Goal: Transaction & Acquisition: Book appointment/travel/reservation

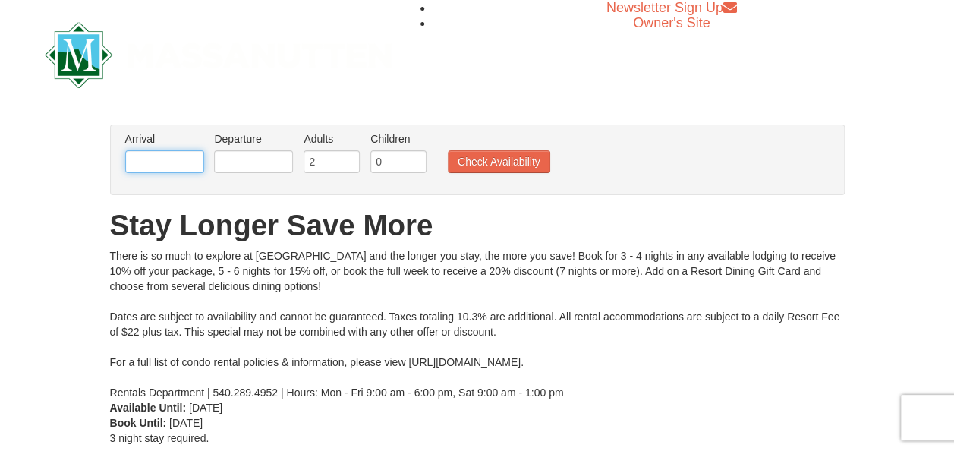
click at [152, 160] on input "text" at bounding box center [164, 161] width 79 height 23
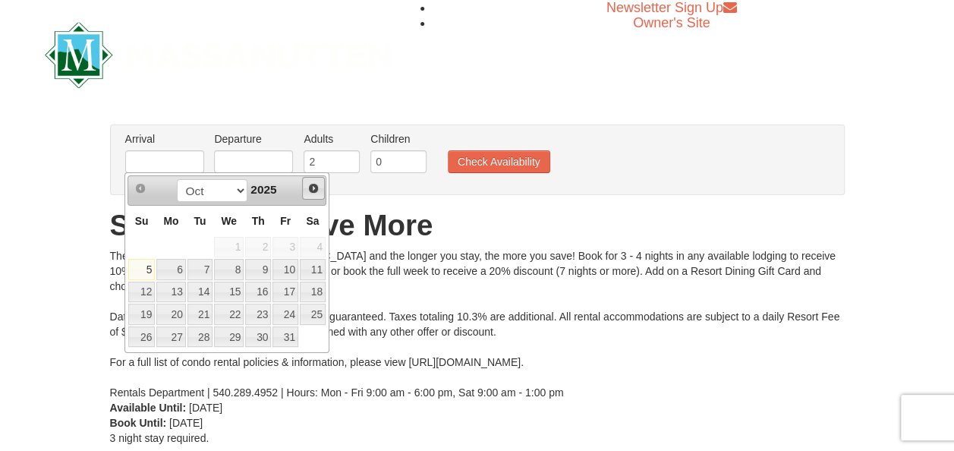
click at [312, 183] on span "Next" at bounding box center [313, 188] width 12 height 12
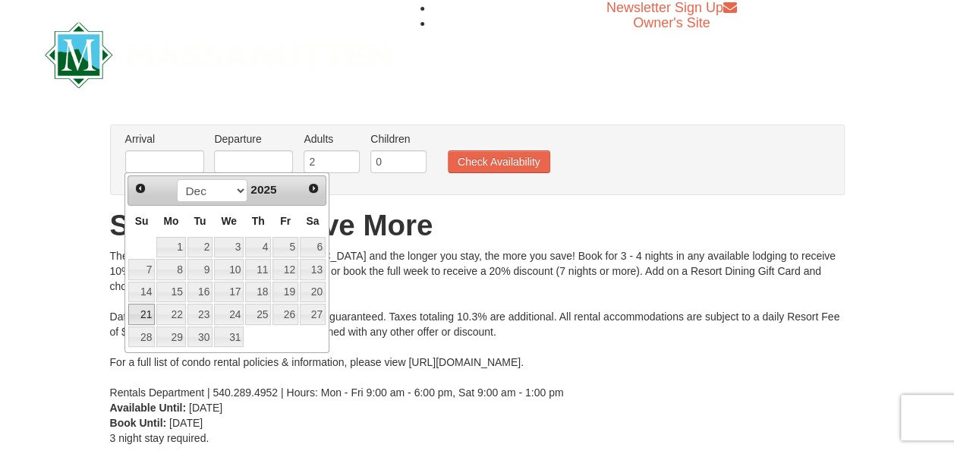
click at [137, 310] on link "21" at bounding box center [141, 314] width 27 height 21
type input "[DATE]"
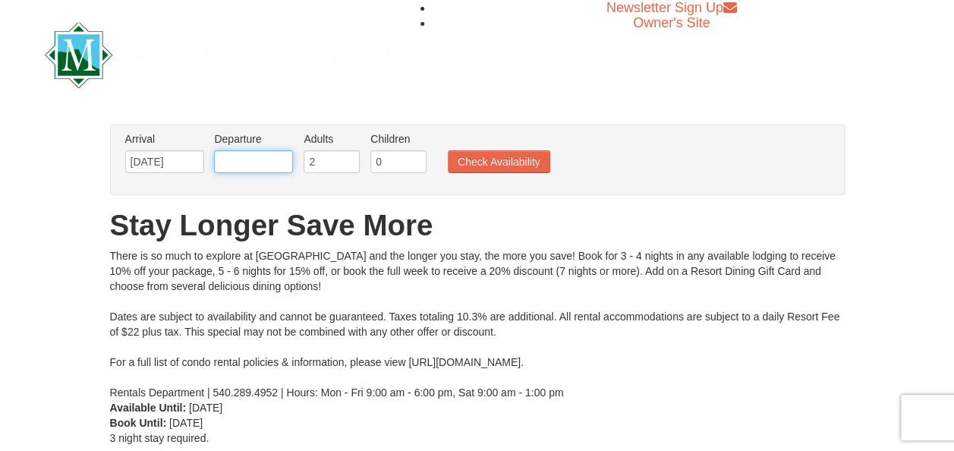
click at [237, 156] on input "text" at bounding box center [253, 161] width 79 height 23
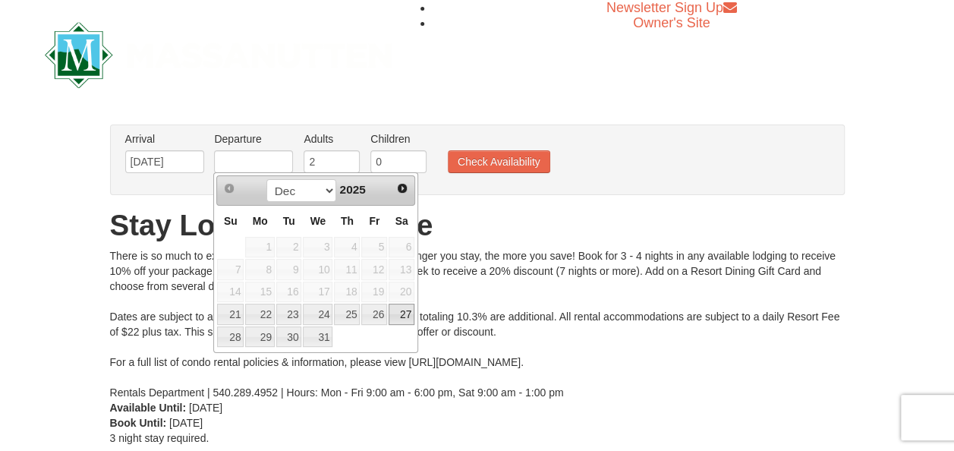
click at [407, 310] on link "27" at bounding box center [402, 314] width 26 height 21
type input "[DATE]"
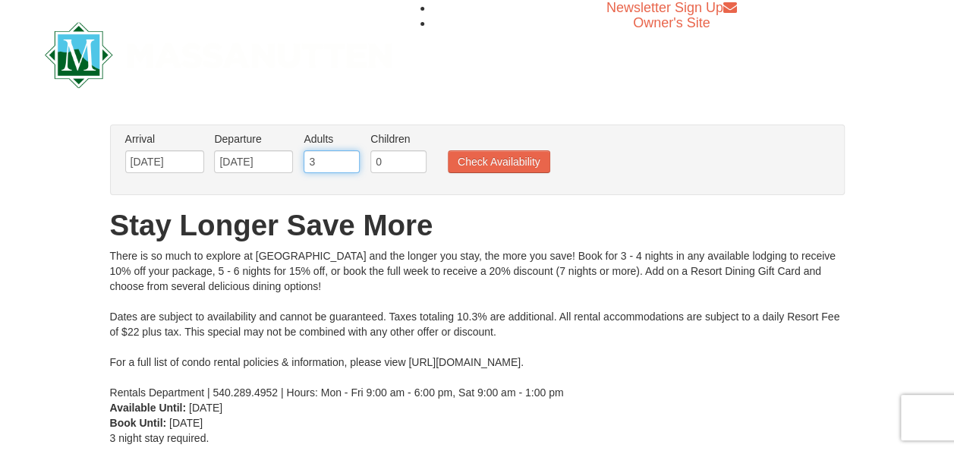
click at [347, 154] on input "3" at bounding box center [332, 161] width 56 height 23
click at [347, 154] on input "4" at bounding box center [332, 161] width 56 height 23
type input "5"
click at [347, 154] on input "5" at bounding box center [332, 161] width 56 height 23
click at [413, 154] on input "1" at bounding box center [398, 161] width 56 height 23
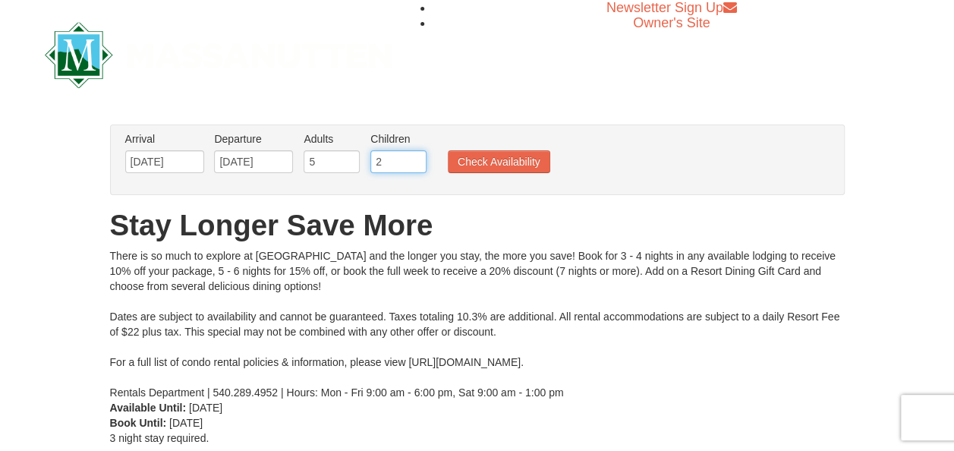
type input "2"
click at [413, 154] on input "2" at bounding box center [398, 161] width 56 height 23
click at [480, 159] on button "Check Availability" at bounding box center [499, 161] width 102 height 23
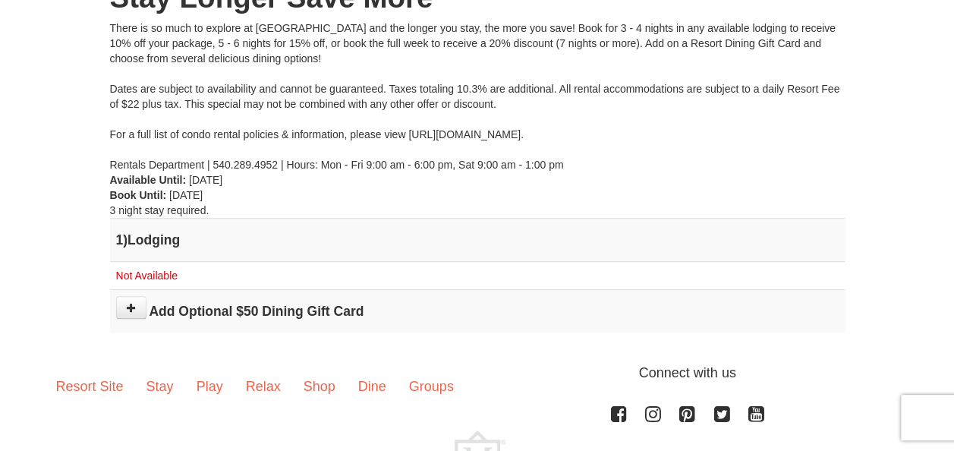
scroll to position [76, 0]
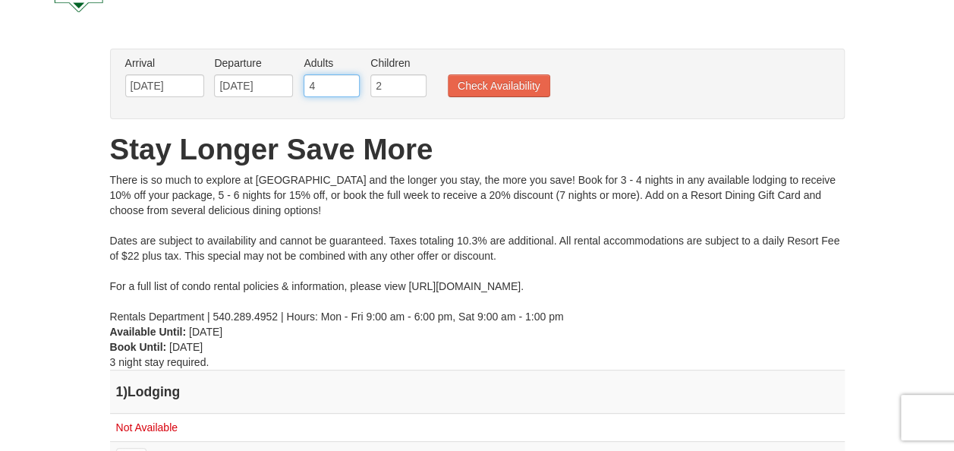
type input "4"
click at [346, 87] on input "4" at bounding box center [332, 85] width 56 height 23
click at [478, 79] on button "Check Availability" at bounding box center [499, 85] width 102 height 23
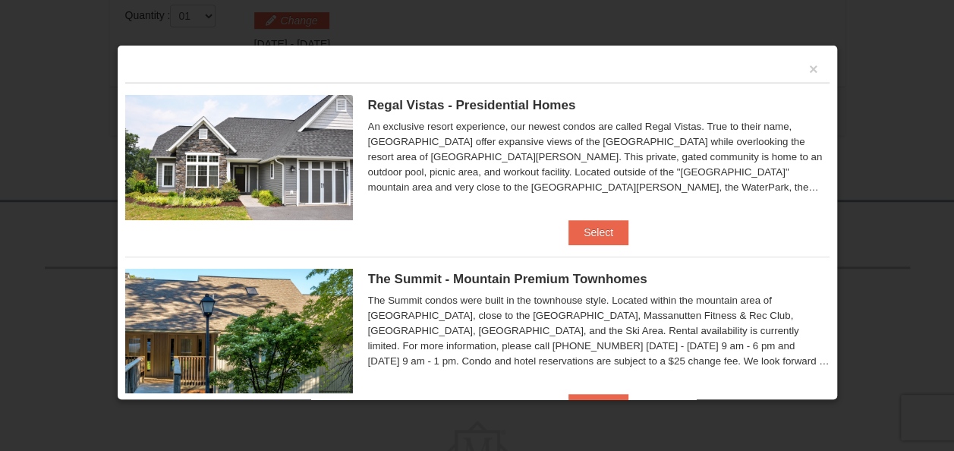
scroll to position [52, 0]
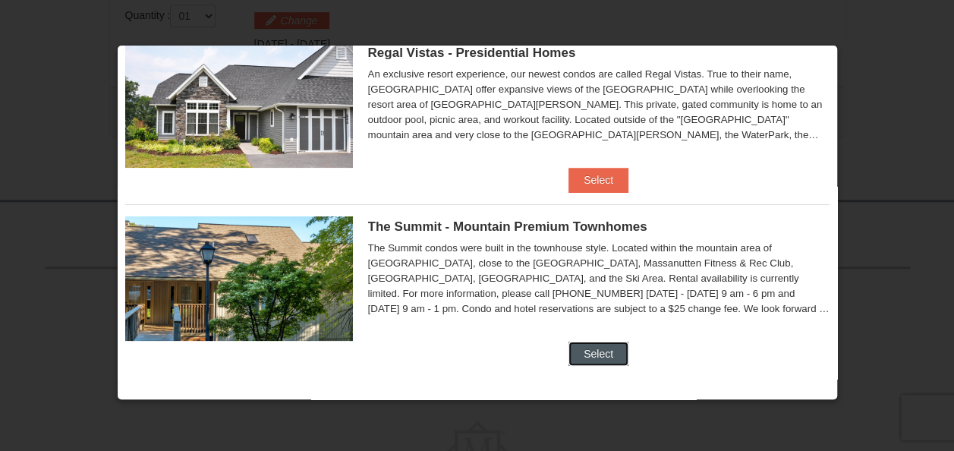
click at [589, 349] on button "Select" at bounding box center [598, 353] width 60 height 24
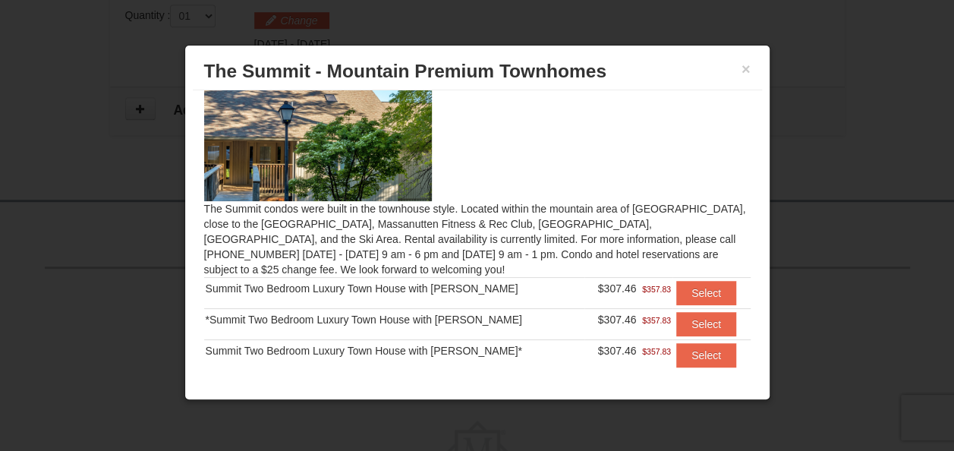
scroll to position [0, 0]
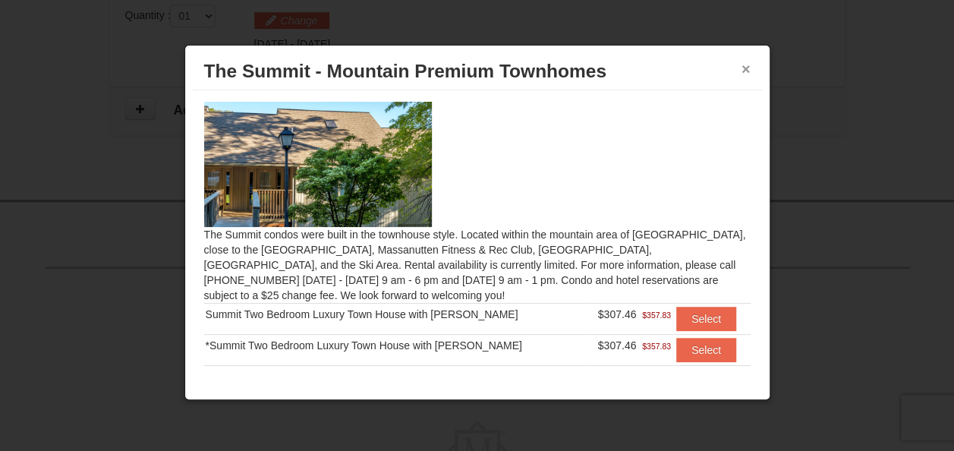
click at [744, 62] on button "×" at bounding box center [745, 68] width 9 height 15
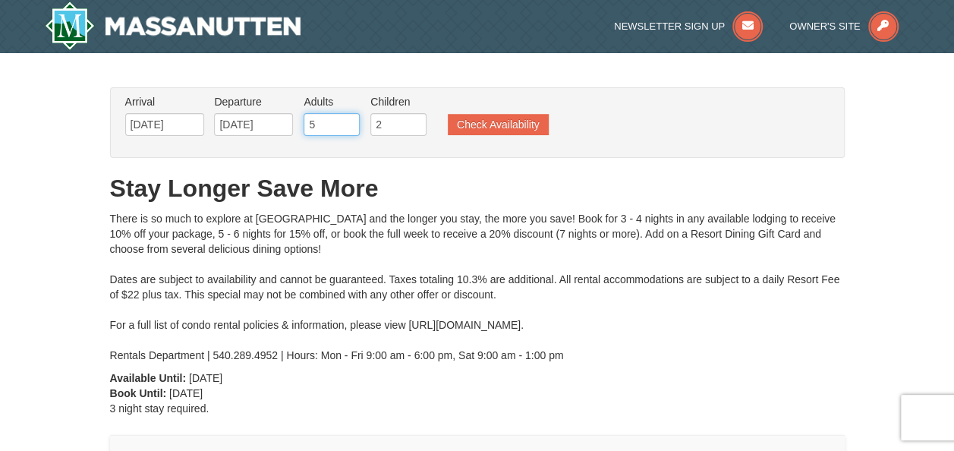
click at [346, 118] on input "5" at bounding box center [332, 124] width 56 height 23
type input "6"
click at [346, 118] on input "6" at bounding box center [332, 124] width 56 height 23
click at [413, 127] on input "1" at bounding box center [398, 124] width 56 height 23
type input "0"
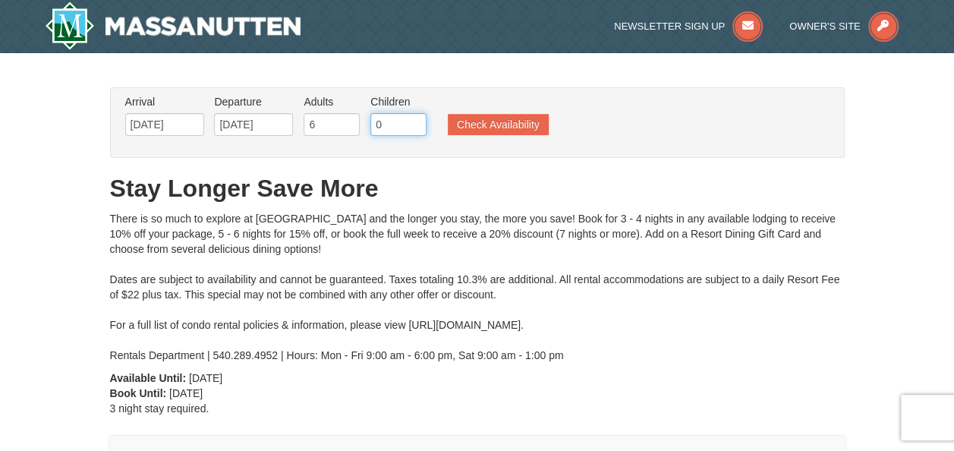
click at [413, 127] on input "0" at bounding box center [398, 124] width 56 height 23
click at [492, 121] on button "Check Availability" at bounding box center [498, 124] width 101 height 21
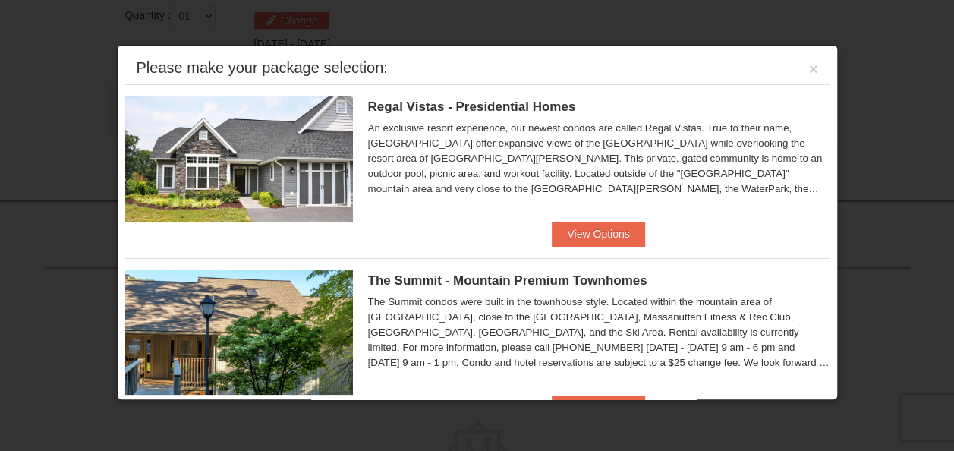
scroll to position [54, 0]
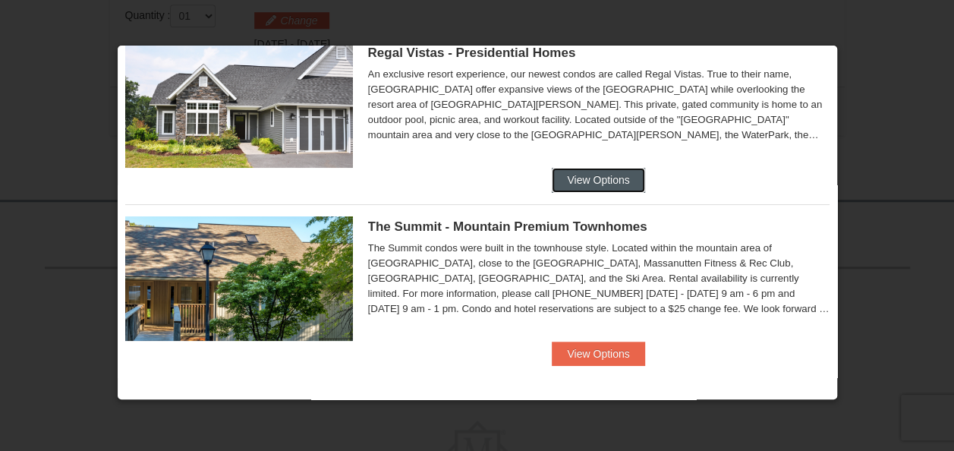
click at [587, 176] on button "View Options" at bounding box center [598, 180] width 93 height 24
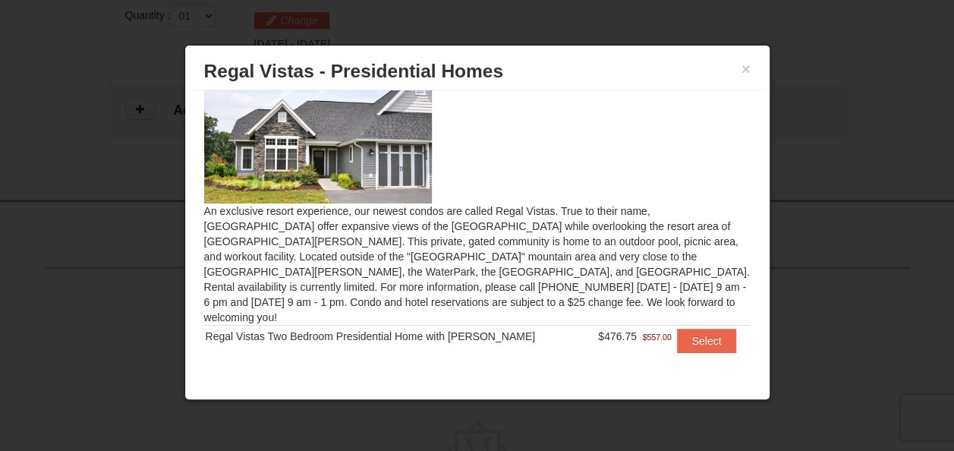
scroll to position [0, 0]
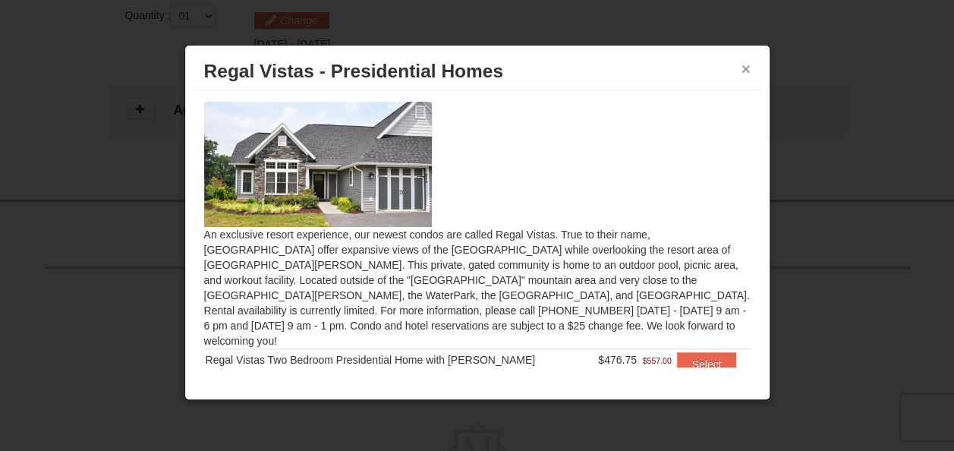
click at [746, 64] on button "×" at bounding box center [745, 68] width 9 height 15
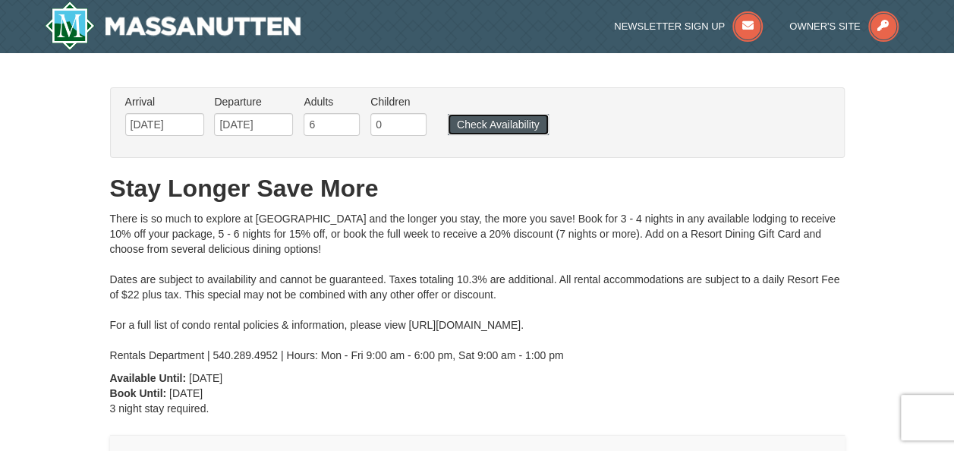
click at [488, 118] on button "Check Availability" at bounding box center [498, 124] width 101 height 21
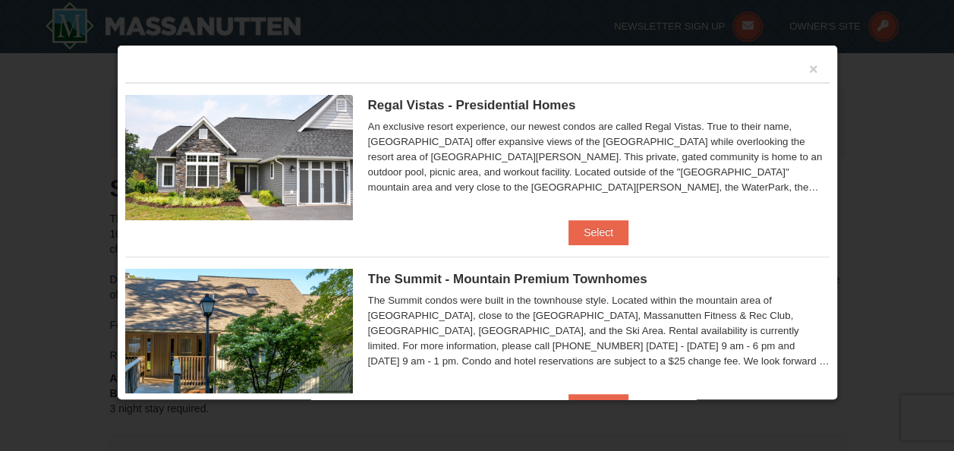
scroll to position [52, 0]
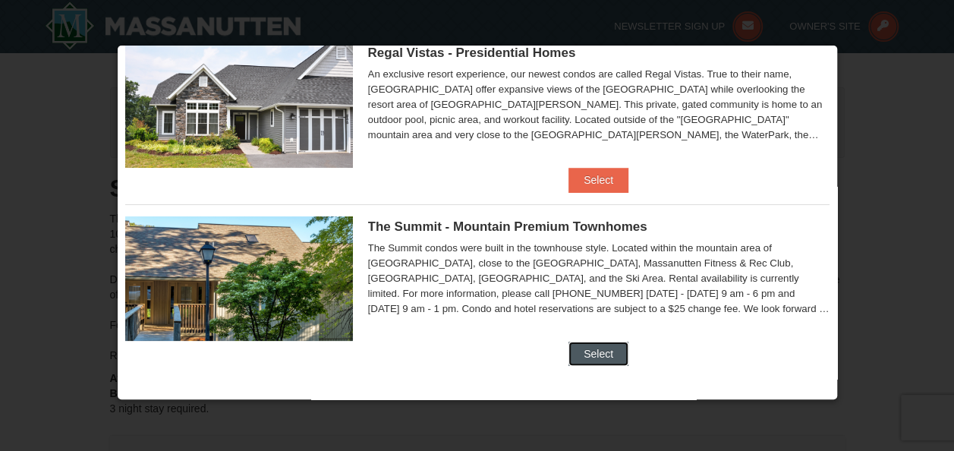
click at [583, 351] on button "Select" at bounding box center [598, 353] width 60 height 24
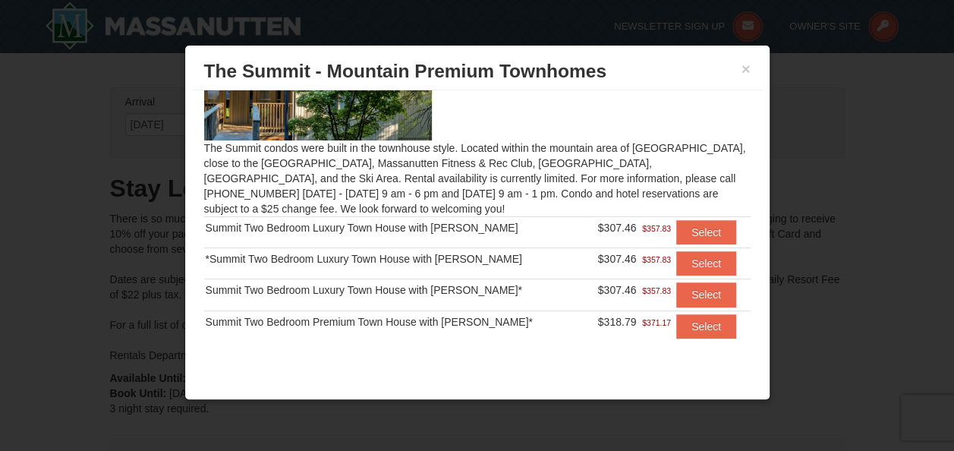
scroll to position [76, 0]
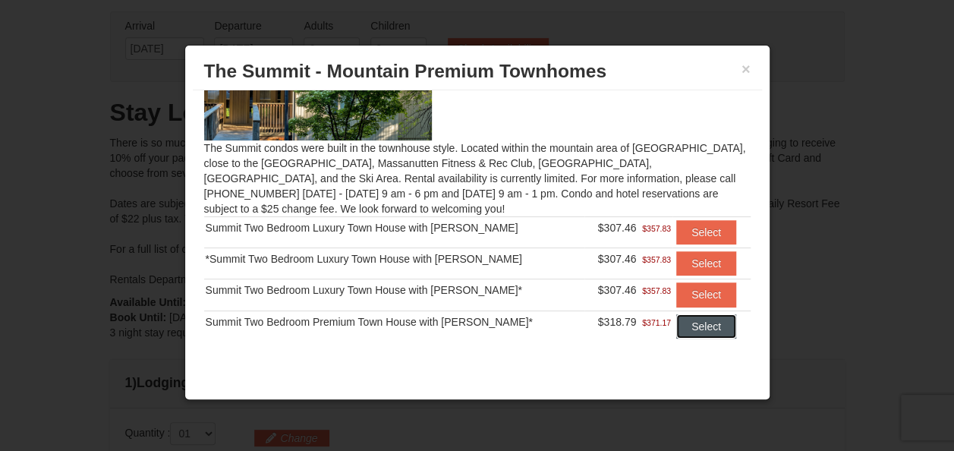
click at [683, 323] on button "Select" at bounding box center [706, 326] width 60 height 24
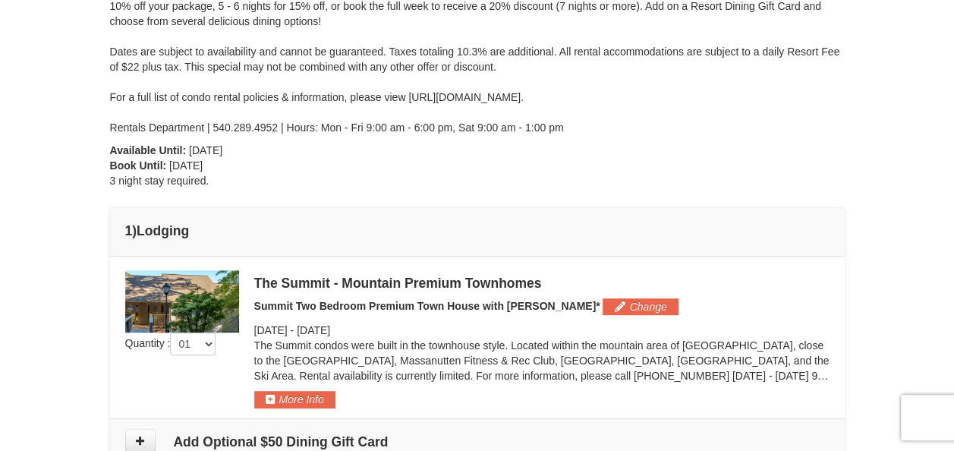
scroll to position [304, 0]
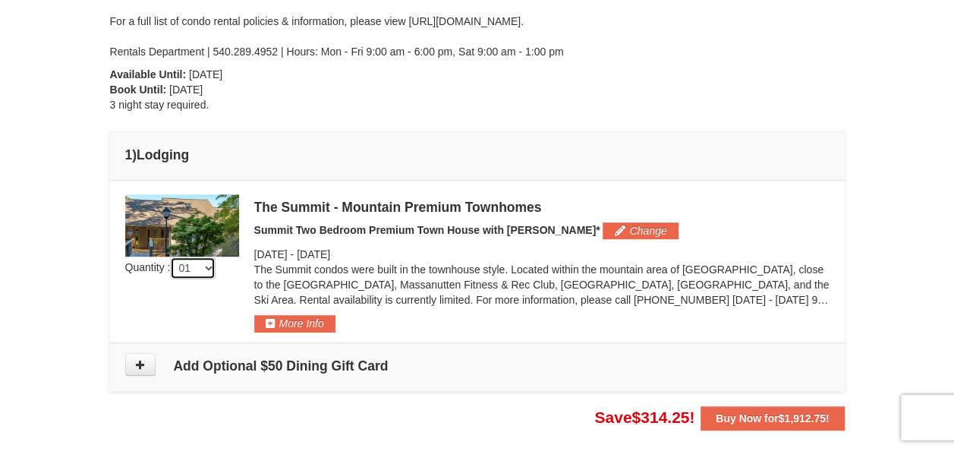
click at [211, 263] on select "01 02 03 04 05" at bounding box center [193, 267] width 46 height 23
select select "2"
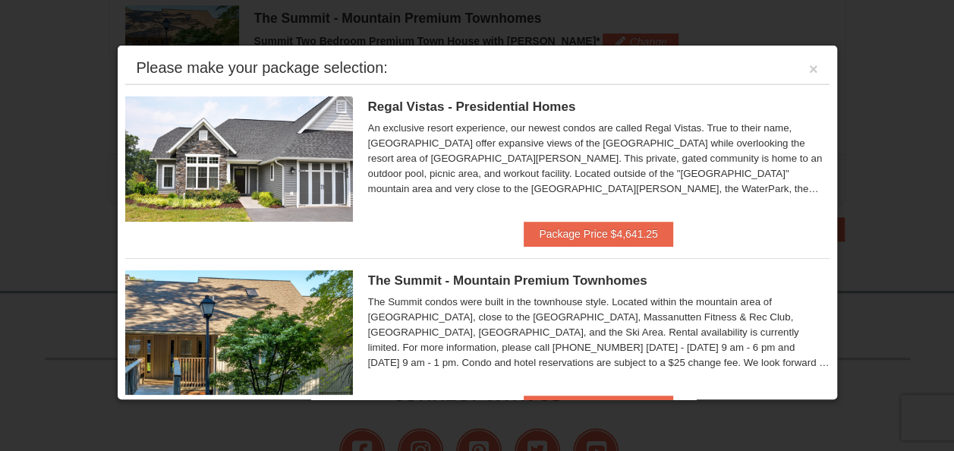
scroll to position [54, 0]
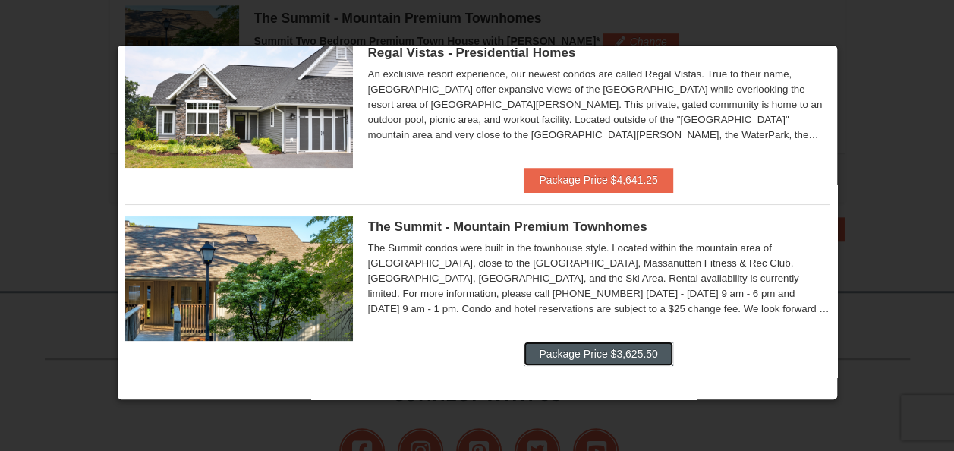
click at [606, 352] on button "Package Price $3,625.50" at bounding box center [598, 353] width 149 height 24
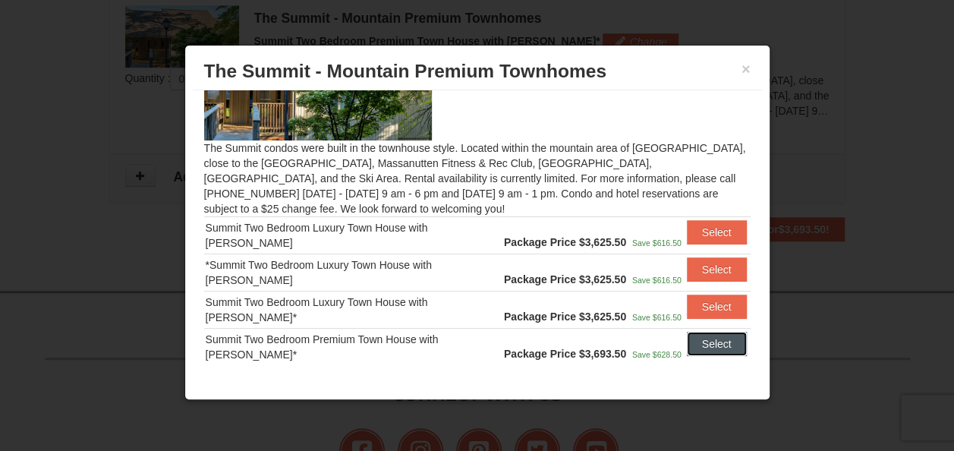
click at [697, 341] on button "Select" at bounding box center [717, 344] width 60 height 24
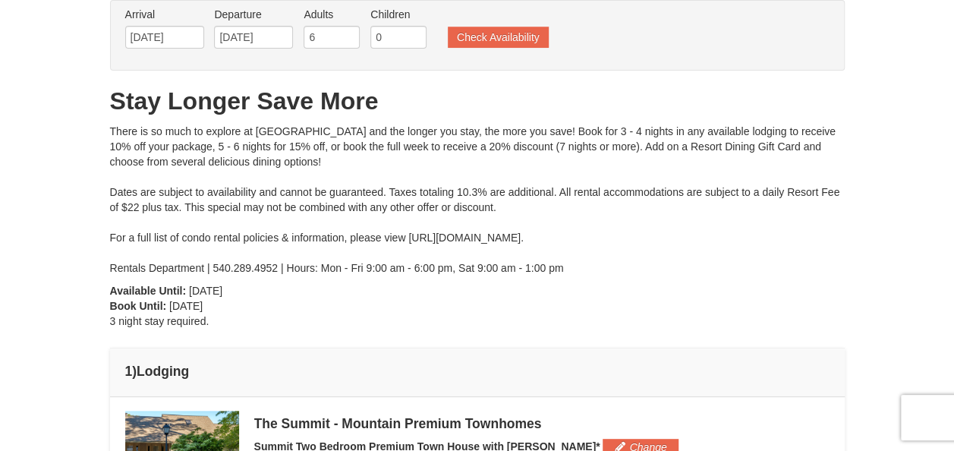
scroll to position [0, 0]
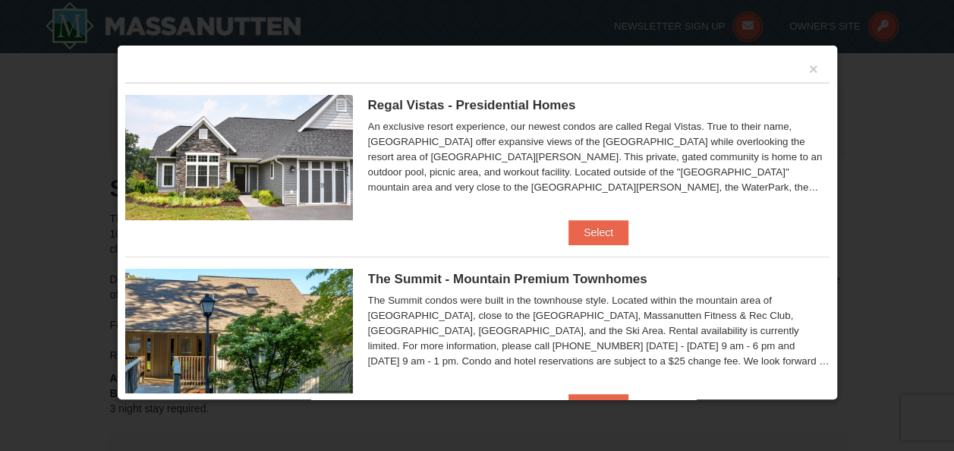
scroll to position [52, 0]
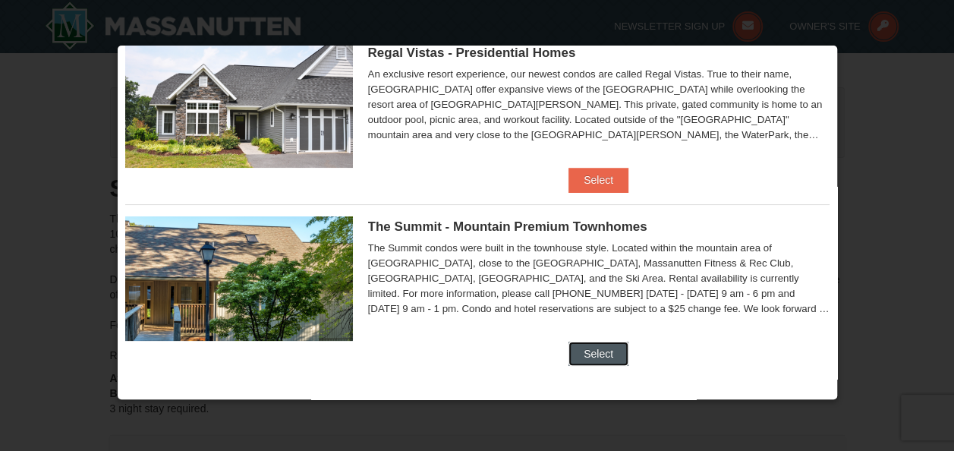
click at [589, 348] on button "Select" at bounding box center [598, 353] width 60 height 24
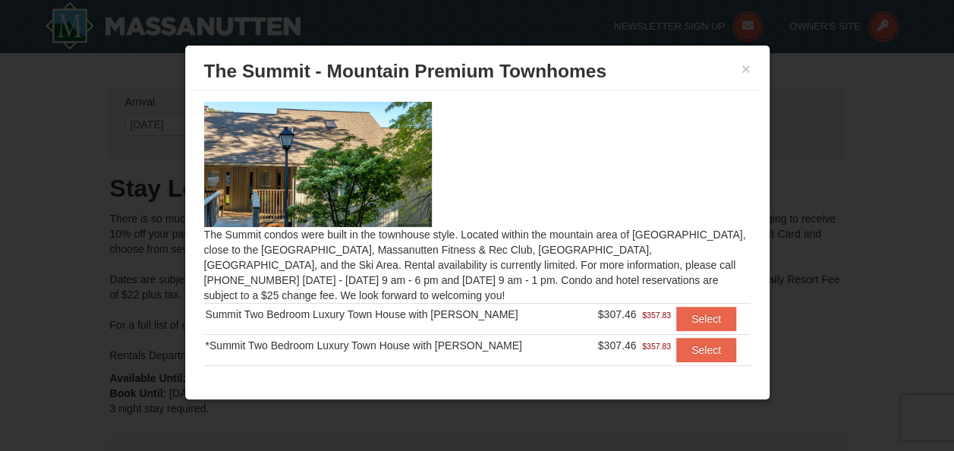
scroll to position [87, 0]
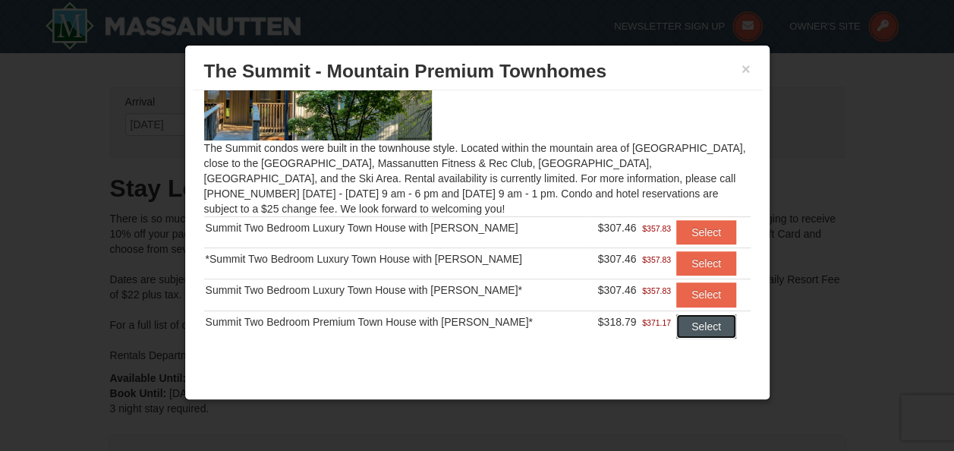
click at [691, 322] on button "Select" at bounding box center [706, 326] width 60 height 24
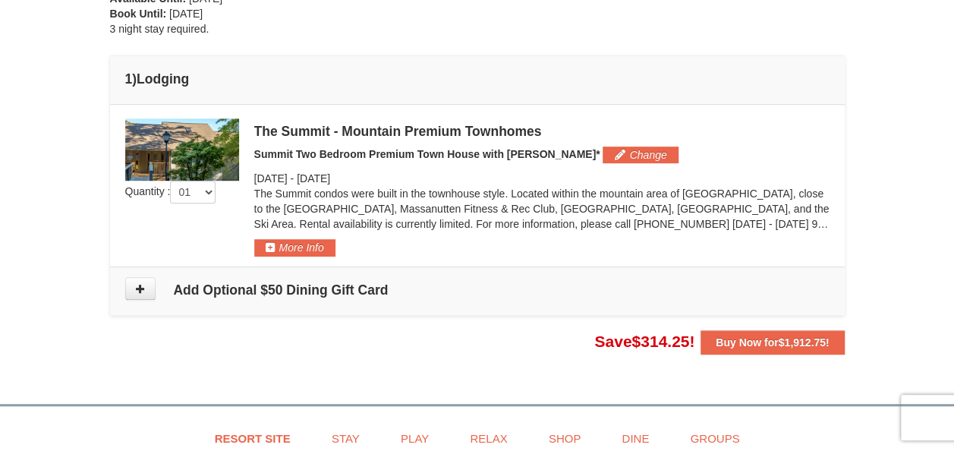
scroll to position [455, 0]
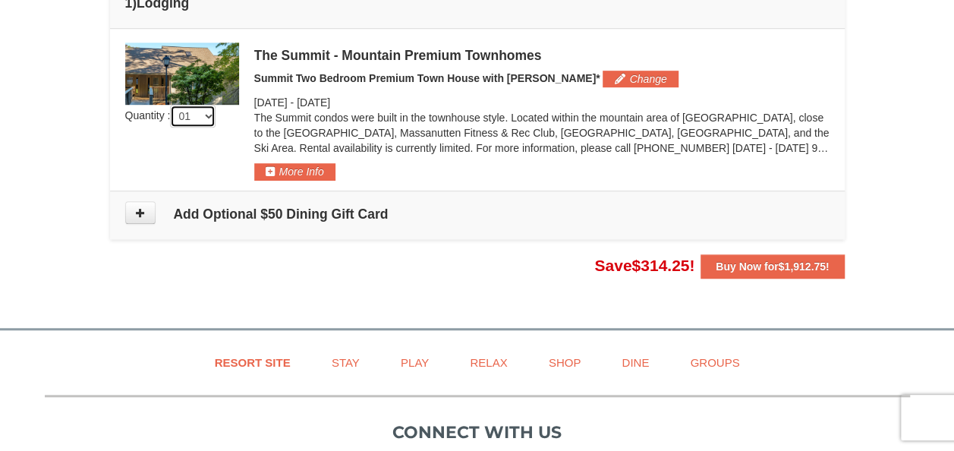
click at [212, 112] on select "01 02 03 04 05" at bounding box center [193, 116] width 46 height 23
select select "2"
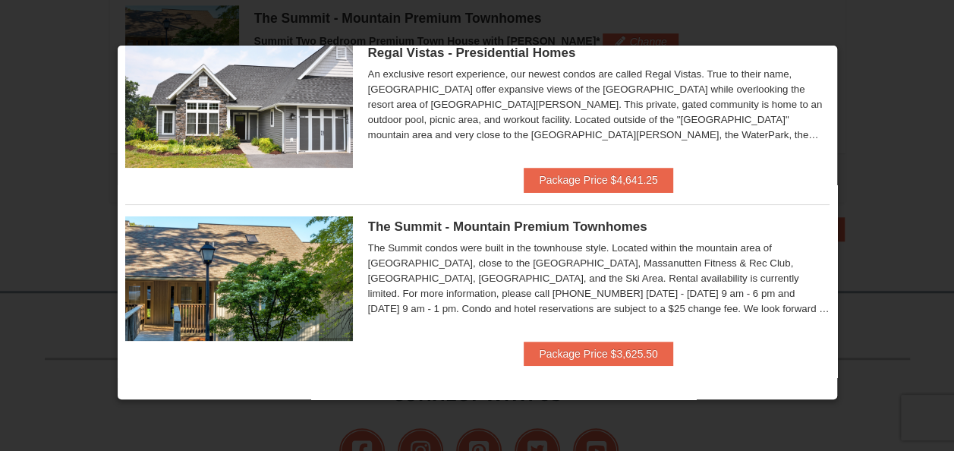
scroll to position [0, 0]
